Goal: Information Seeking & Learning: Learn about a topic

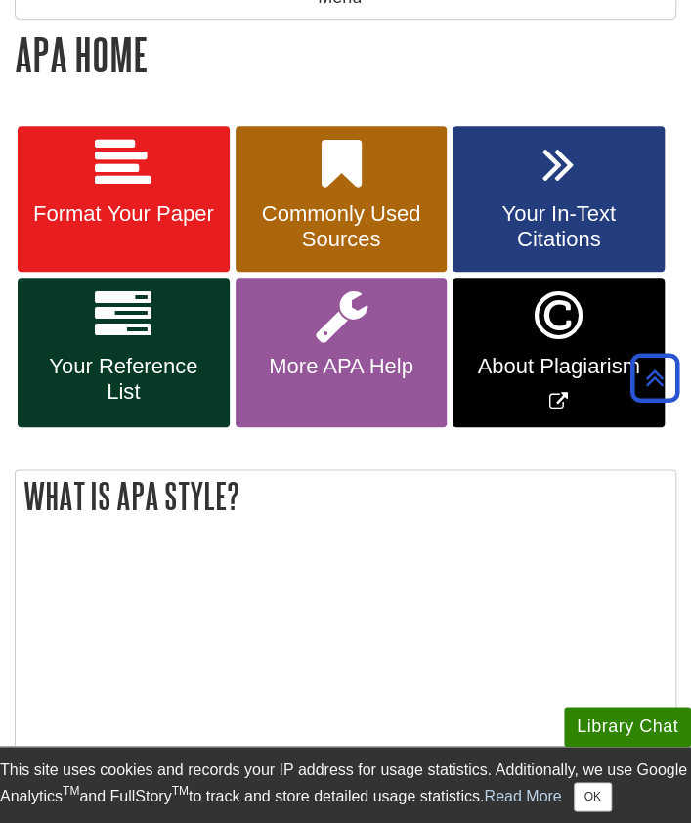
scroll to position [322, 0]
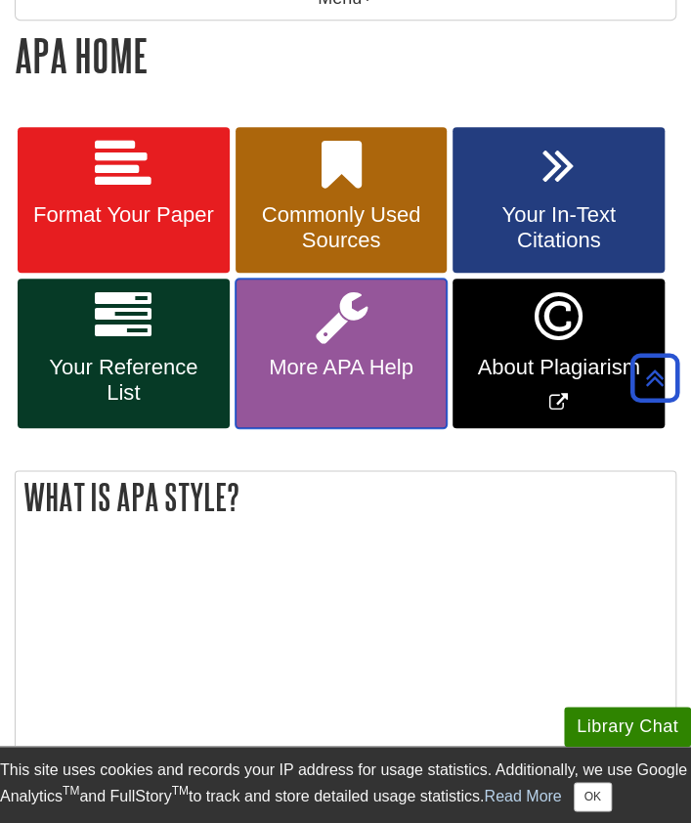
click at [299, 344] on link "More APA Help" at bounding box center [342, 354] width 212 height 150
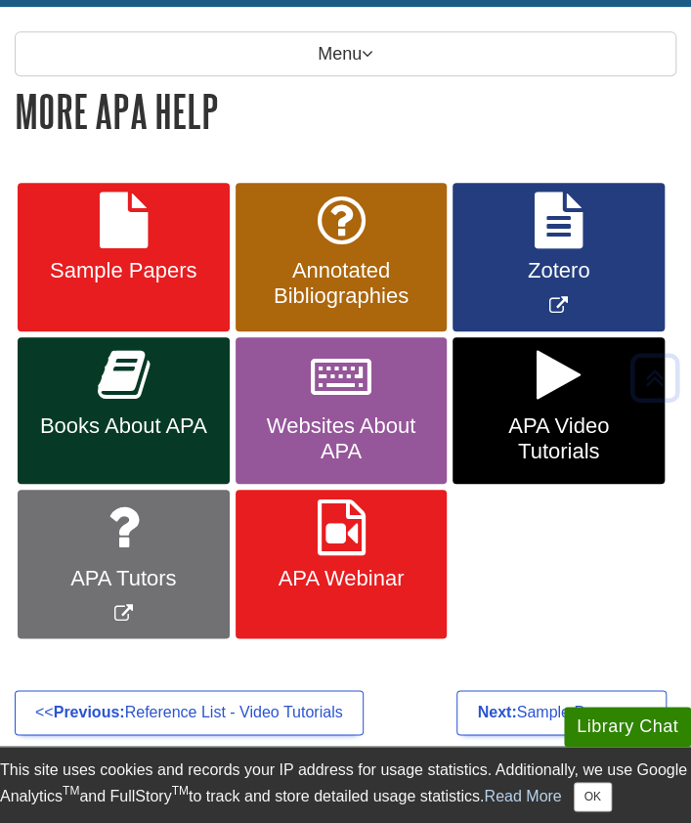
scroll to position [269, 0]
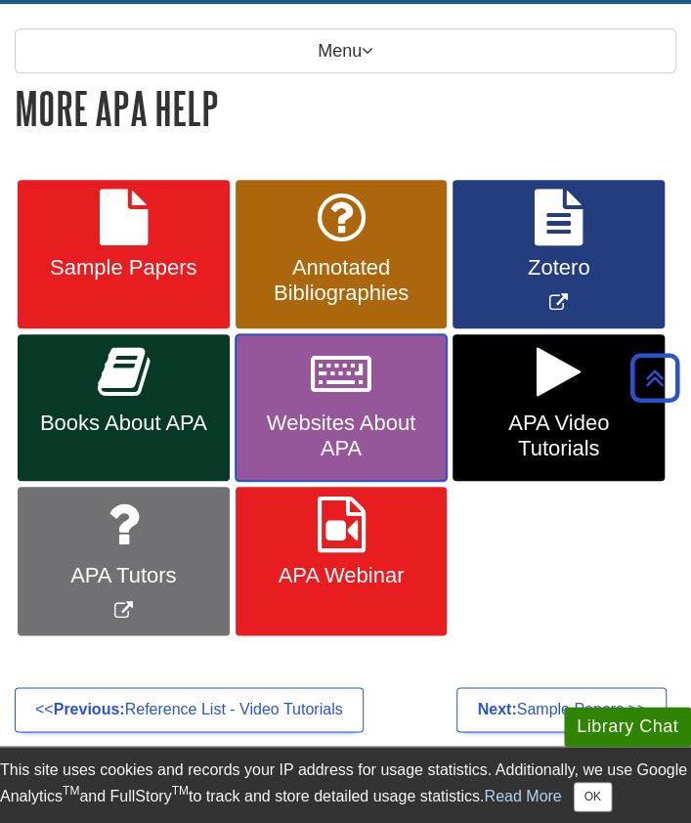
click at [365, 414] on span "Websites About APA" at bounding box center [341, 436] width 183 height 51
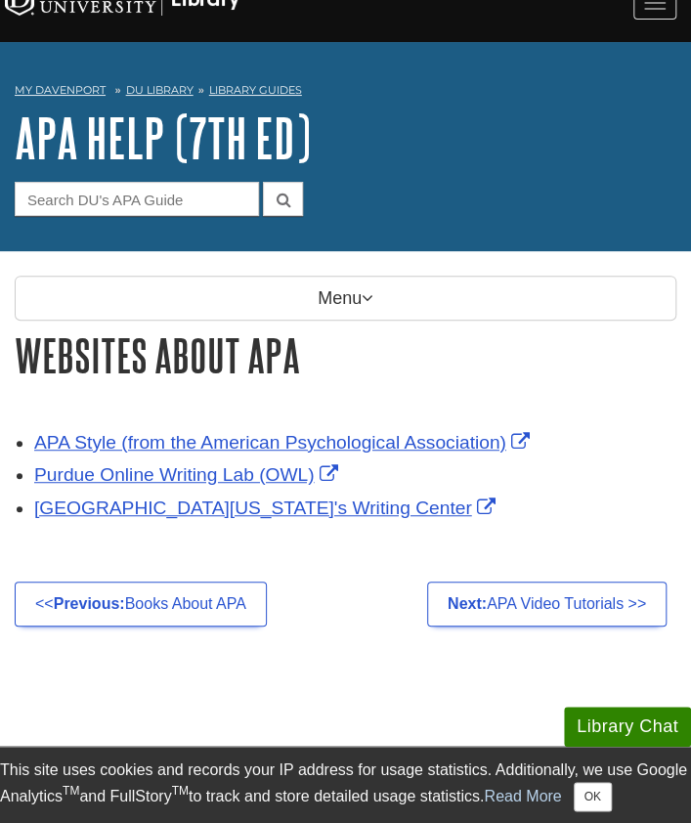
scroll to position [70, 0]
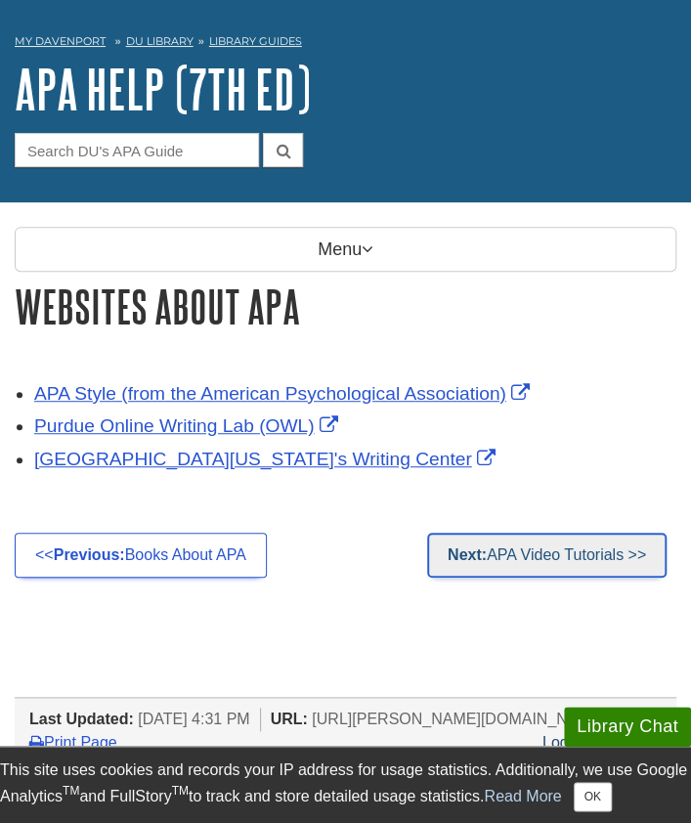
click at [490, 548] on link "Next: APA Video Tutorials >>" at bounding box center [547, 555] width 240 height 45
